Goal: Information Seeking & Learning: Learn about a topic

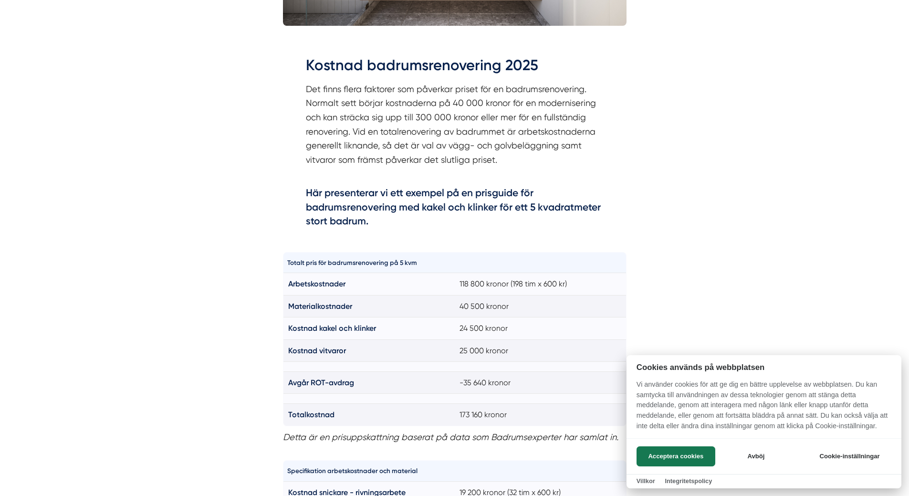
scroll to position [511, 0]
drag, startPoint x: 530, startPoint y: 355, endPoint x: 511, endPoint y: 300, distance: 57.6
click at [511, 300] on div at bounding box center [454, 248] width 909 height 496
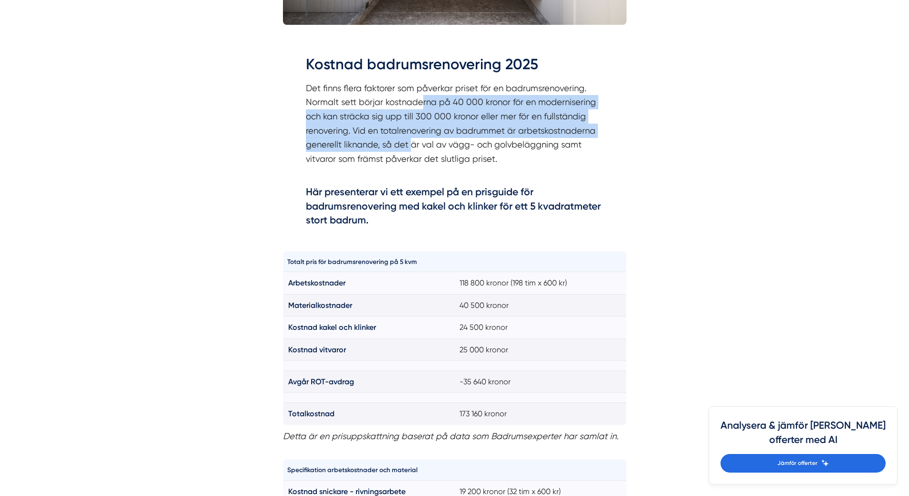
drag, startPoint x: 420, startPoint y: 108, endPoint x: 409, endPoint y: 148, distance: 42.0
click at [410, 148] on p "Det finns flera faktorer som påverkar priset för en badrumsrenovering. Normalt …" at bounding box center [455, 130] width 298 height 99
click at [409, 148] on p "Det finns flera faktorer som påverkar priset för en badrumsrenovering. Normalt …" at bounding box center [455, 130] width 298 height 99
drag, startPoint x: 409, startPoint y: 148, endPoint x: 406, endPoint y: 104, distance: 44.0
click at [406, 105] on p "Det finns flera faktorer som påverkar priset för en badrumsrenovering. Normalt …" at bounding box center [455, 130] width 298 height 99
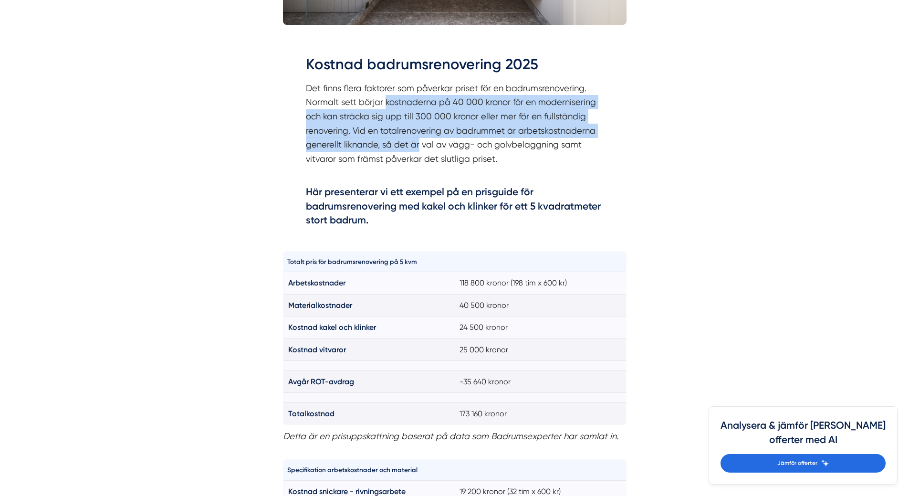
click at [406, 104] on p "Det finns flera faktorer som påverkar priset för en badrumsrenovering. Normalt …" at bounding box center [455, 130] width 298 height 99
drag, startPoint x: 406, startPoint y: 104, endPoint x: 437, endPoint y: 146, distance: 51.5
click at [437, 146] on p "Det finns flera faktorer som påverkar priset för en badrumsrenovering. Normalt …" at bounding box center [455, 130] width 298 height 99
drag, startPoint x: 437, startPoint y: 146, endPoint x: 428, endPoint y: 98, distance: 49.0
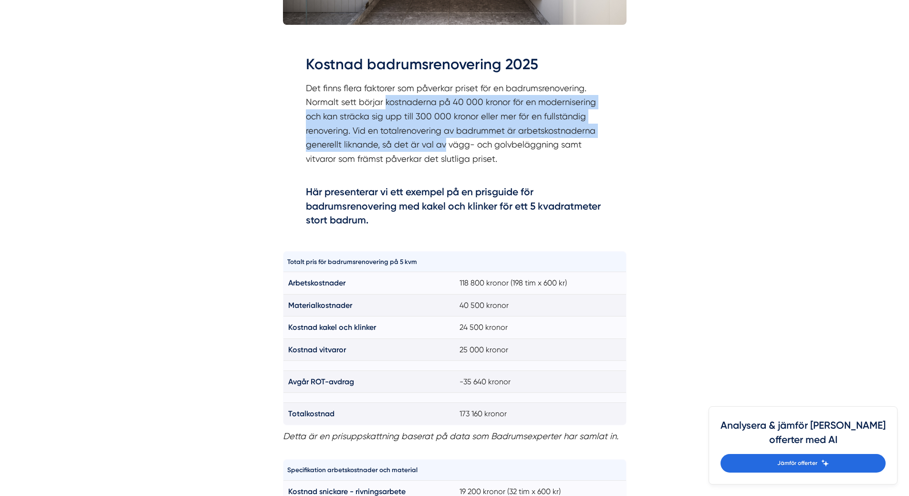
click at [428, 98] on p "Det finns flera faktorer som påverkar priset för en badrumsrenovering. Normalt …" at bounding box center [455, 130] width 298 height 99
drag, startPoint x: 428, startPoint y: 98, endPoint x: 403, endPoint y: 153, distance: 60.5
click at [403, 153] on p "Det finns flera faktorer som påverkar priset för en badrumsrenovering. Normalt …" at bounding box center [455, 130] width 298 height 99
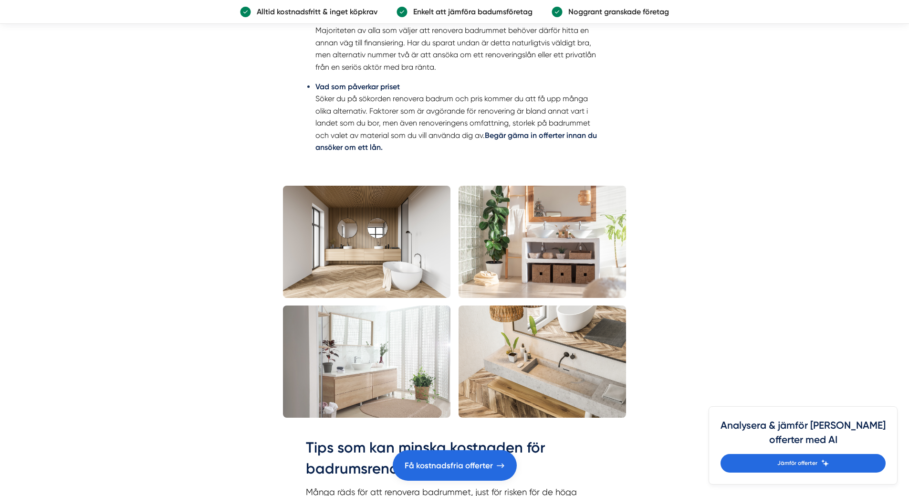
scroll to position [1743, 0]
